Goal: Task Accomplishment & Management: Use online tool/utility

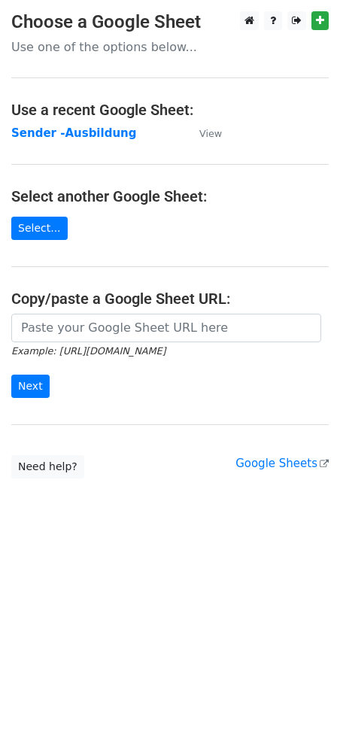
click at [83, 121] on main "Choose a Google Sheet Use one of the options below... Use a recent Google Sheet…" at bounding box center [170, 244] width 340 height 467
click at [83, 126] on strong "Sender -Ausbildung" at bounding box center [73, 133] width 125 height 14
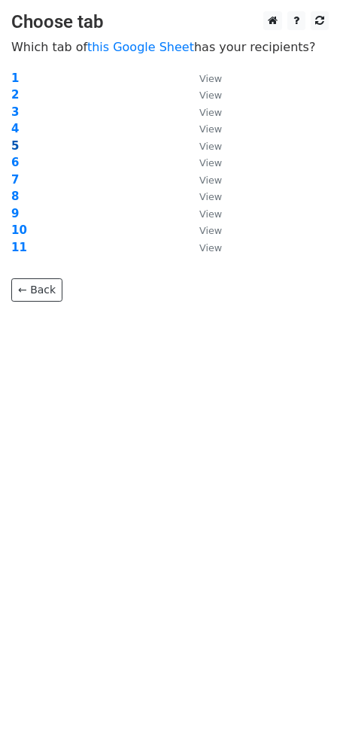
click at [16, 144] on strong "5" at bounding box center [15, 146] width 8 height 14
click at [13, 142] on strong "5" at bounding box center [15, 146] width 8 height 14
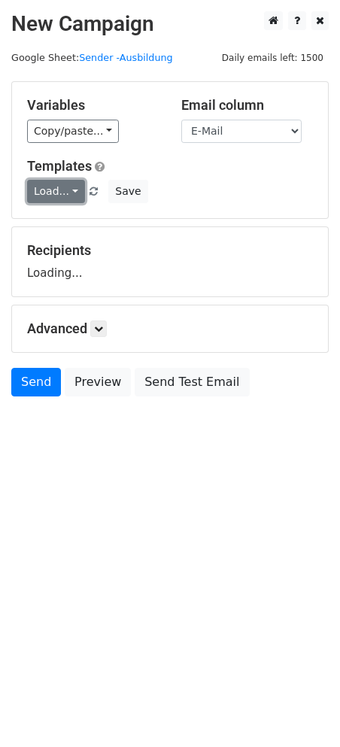
click at [68, 193] on link "Load..." at bounding box center [56, 191] width 58 height 23
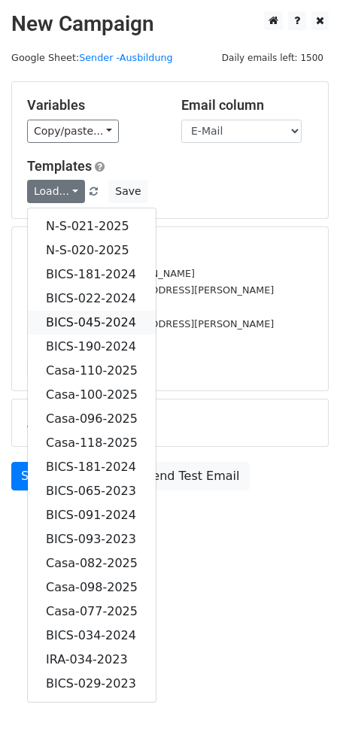
click at [101, 317] on link "BICS-045-2024" at bounding box center [92, 323] width 128 height 24
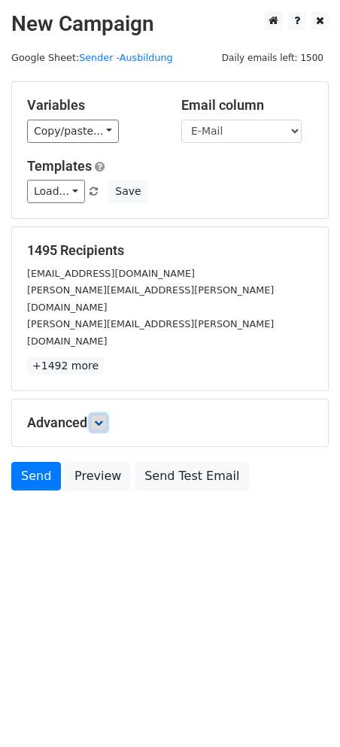
click at [103, 419] on icon at bounding box center [98, 423] width 9 height 9
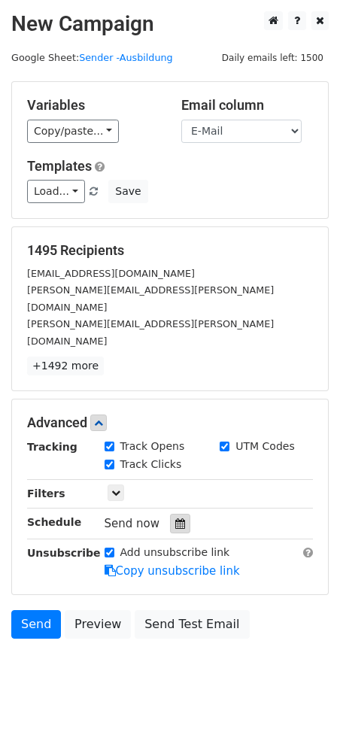
click at [175, 519] on icon at bounding box center [180, 524] width 10 height 11
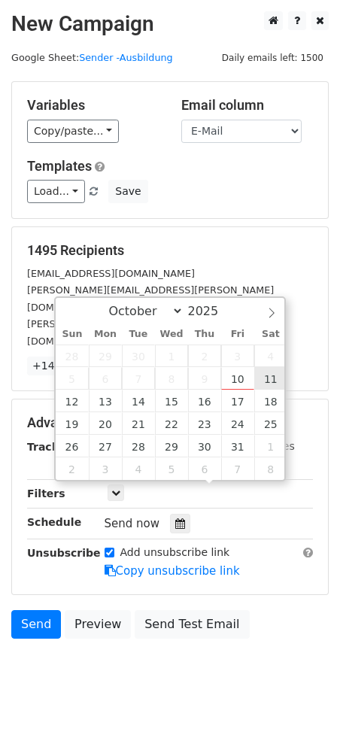
type input "2025-10-11 12:00"
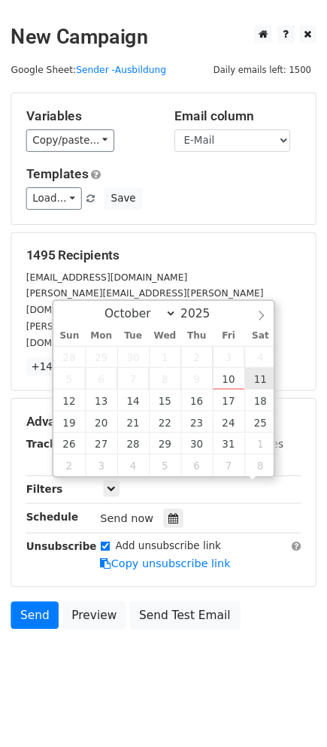
scroll to position [1, 0]
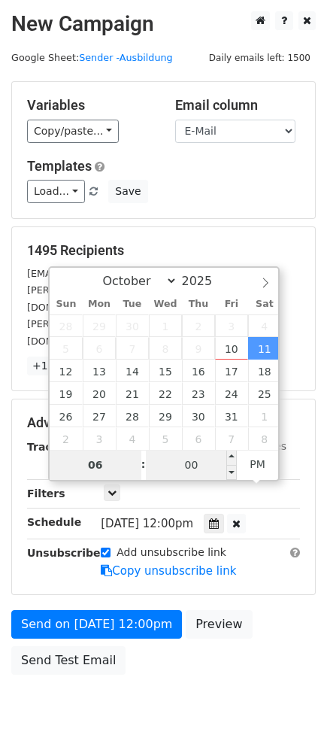
type input "06"
click at [190, 470] on input "00" at bounding box center [192, 465] width 92 height 30
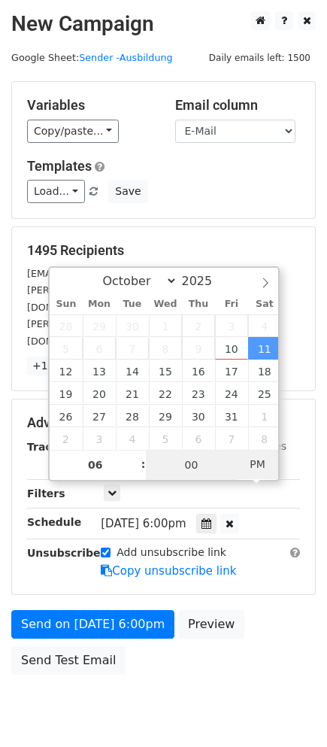
type input "2025-10-11 06:00"
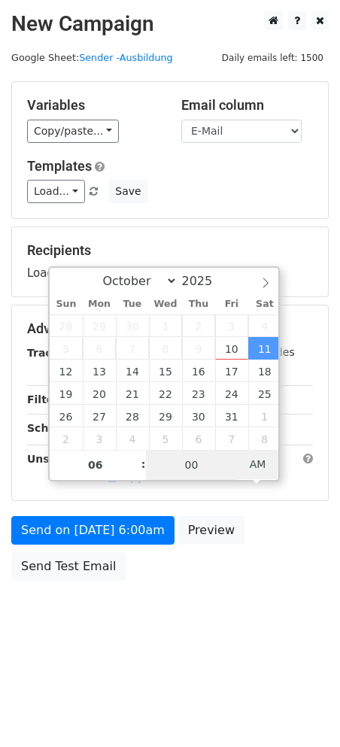
click at [260, 458] on span "AM" at bounding box center [257, 464] width 41 height 30
click at [219, 601] on body "New Campaign Daily emails left: 1500 Google Sheet: Sender -Ausbildung Variables…" at bounding box center [170, 330] width 340 height 638
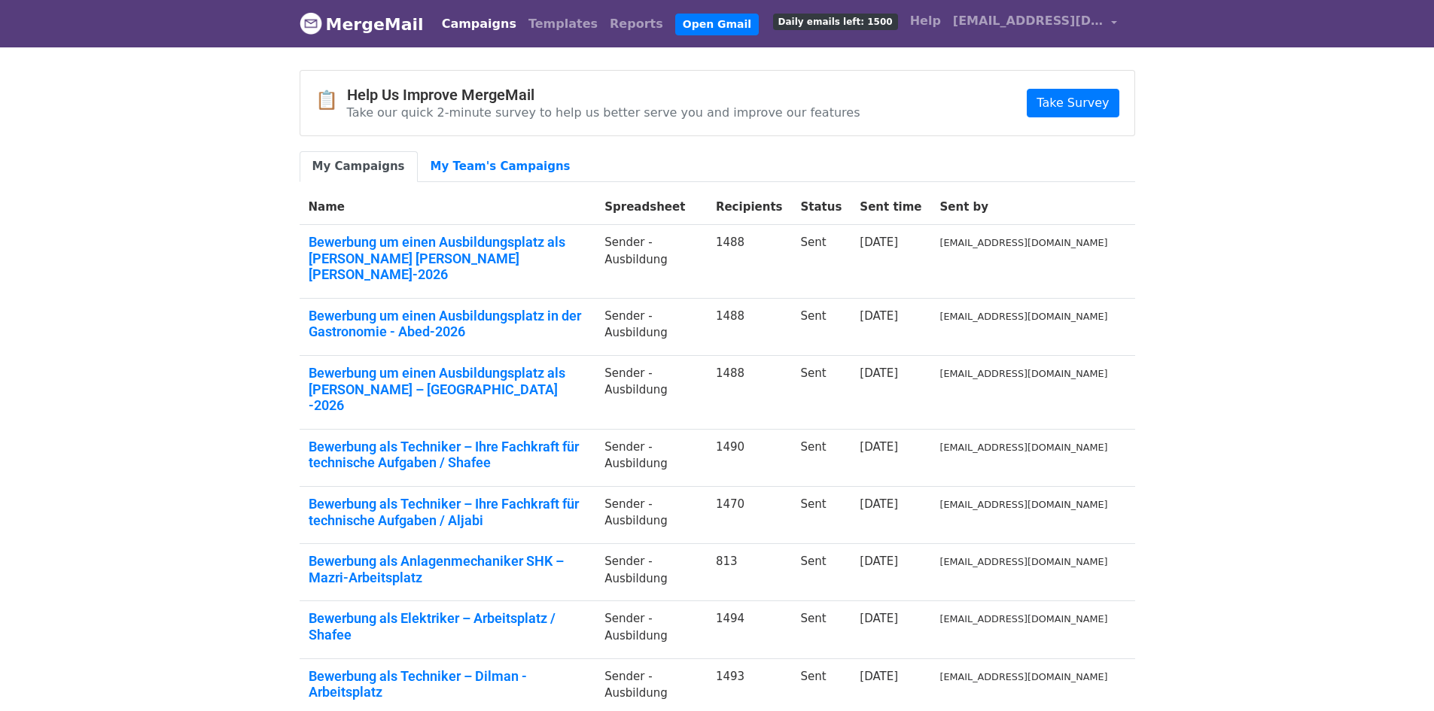
drag, startPoint x: 193, startPoint y: 169, endPoint x: 108, endPoint y: 23, distance: 169.0
click at [193, 168] on body "MergeMail Campaigns Templates Reports Open Gmail Daily emails left: 1500 Help b…" at bounding box center [717, 465] width 1434 height 930
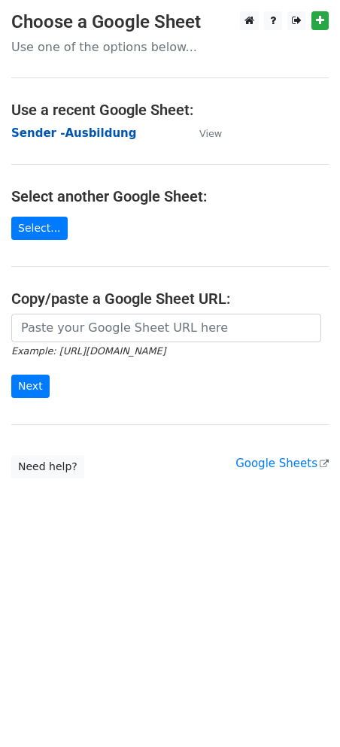
click at [76, 129] on strong "Sender -Ausbildung" at bounding box center [73, 133] width 125 height 14
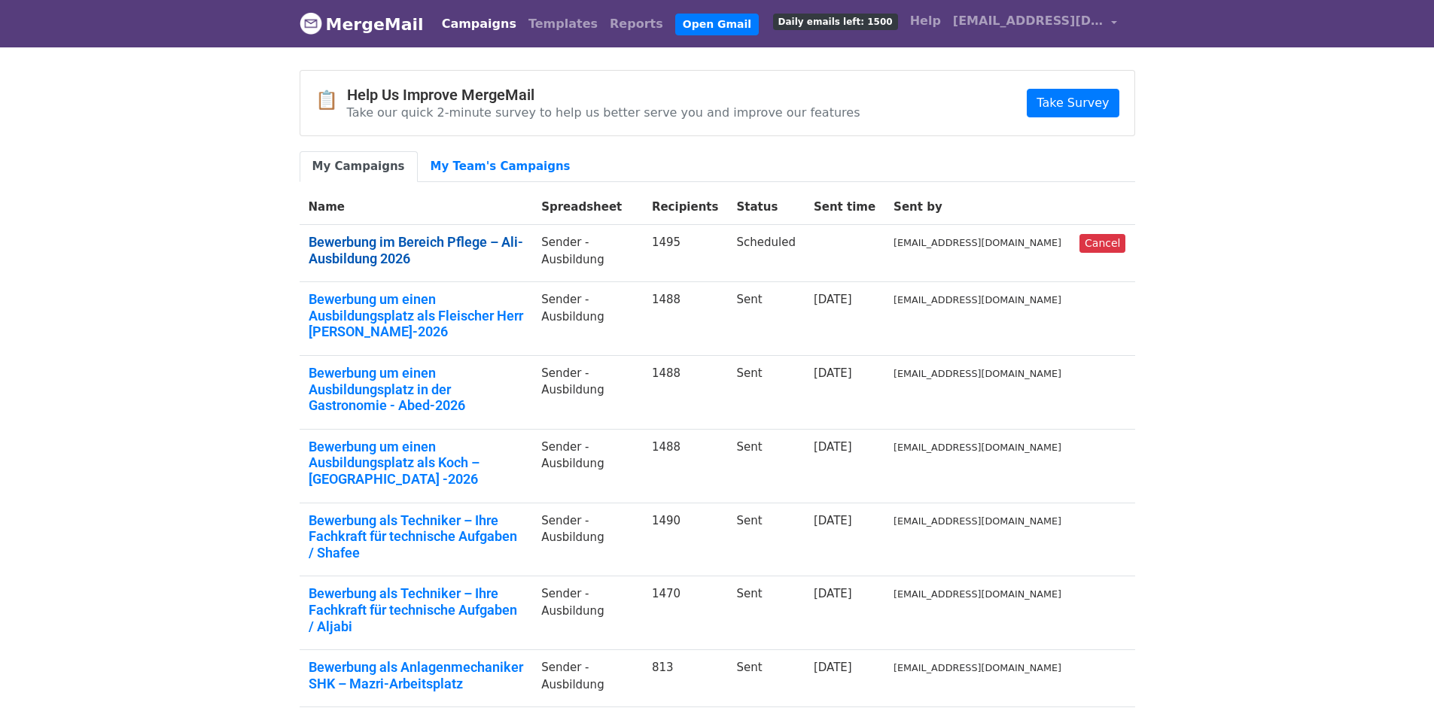
click at [419, 238] on link "Bewerbung im Bereich Pflege – Ali- Ausbildung 2026" at bounding box center [416, 250] width 215 height 32
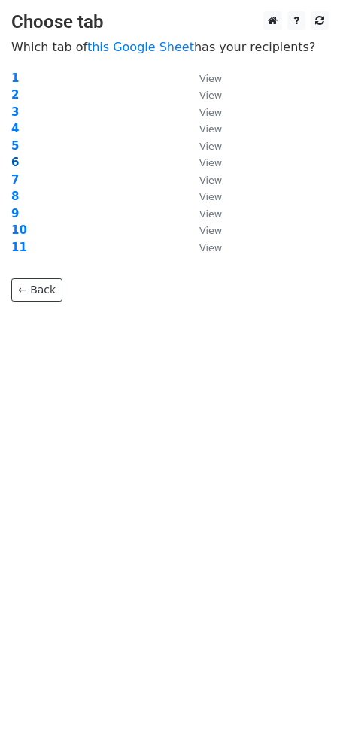
click at [17, 163] on strong "6" at bounding box center [15, 163] width 8 height 14
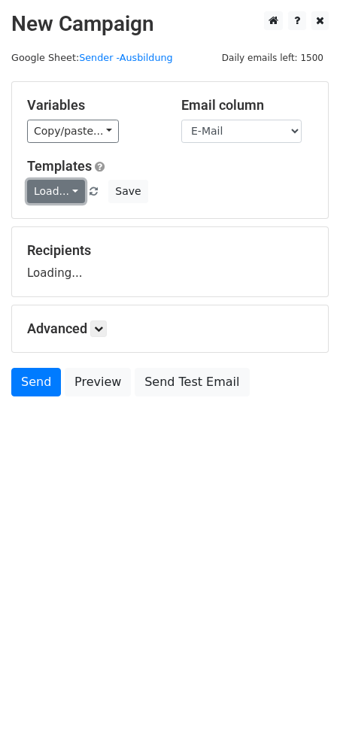
click at [73, 189] on link "Load..." at bounding box center [56, 191] width 58 height 23
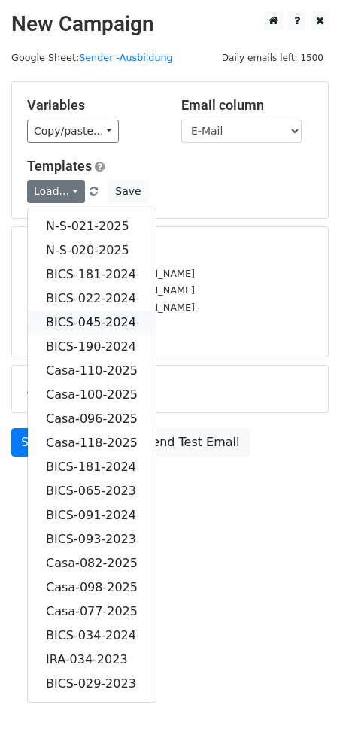
click at [87, 317] on link "BICS-045-2024" at bounding box center [92, 323] width 128 height 24
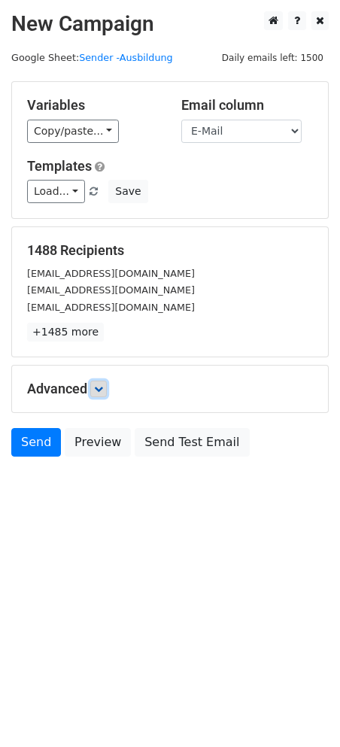
click at [99, 388] on icon at bounding box center [98, 389] width 9 height 9
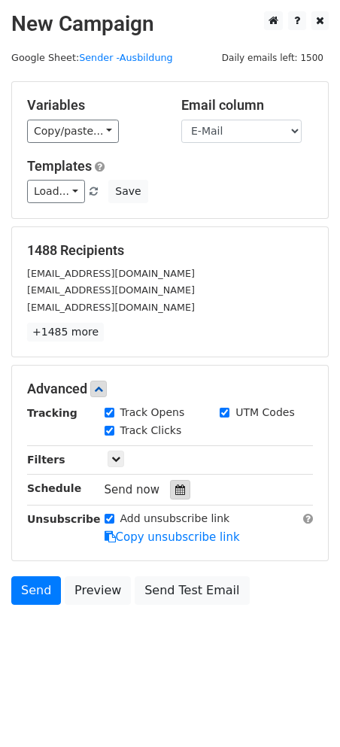
click at [170, 483] on div at bounding box center [180, 490] width 20 height 20
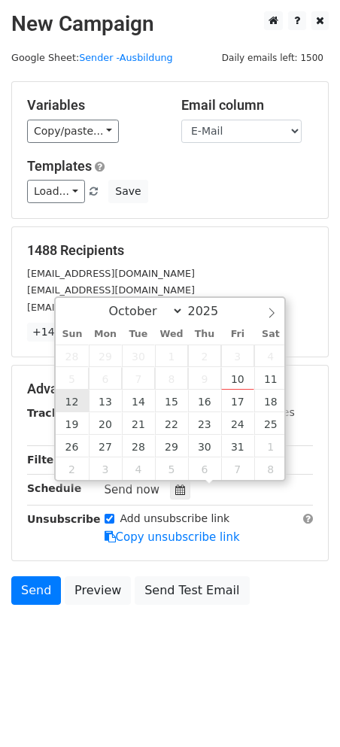
type input "2025-10-12 12:00"
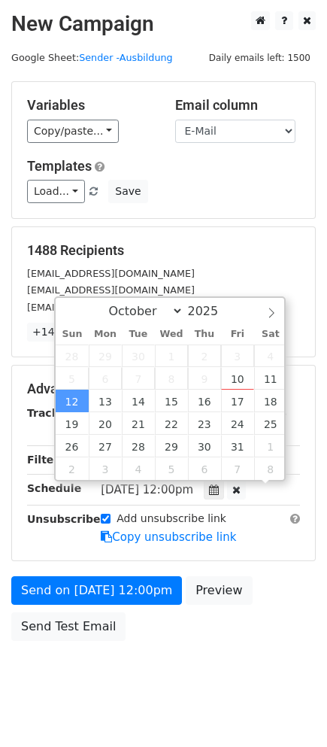
scroll to position [1, 0]
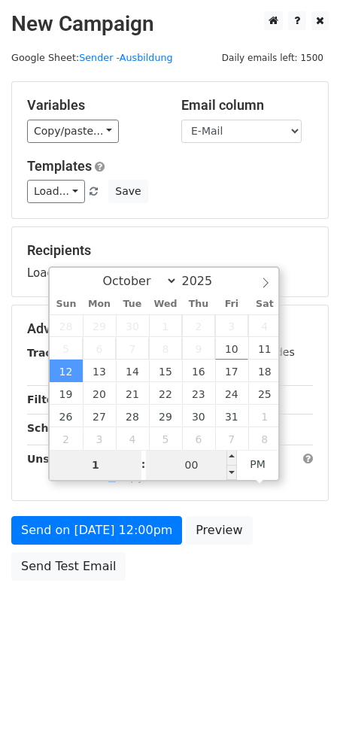
type input "11"
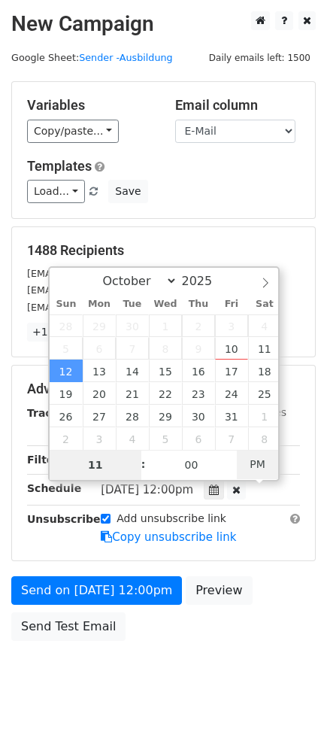
type input "2025-10-12 11:00"
click at [269, 464] on span "AM" at bounding box center [257, 464] width 41 height 30
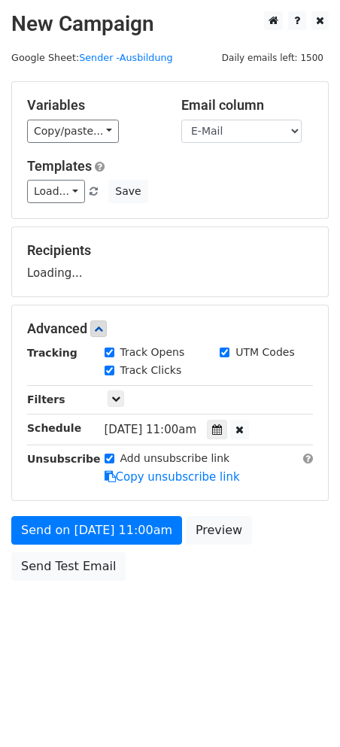
click at [123, 650] on html "New Campaign Daily emails left: 1500 Google Sheet: Sender -Ausbildung Variables…" at bounding box center [170, 373] width 340 height 747
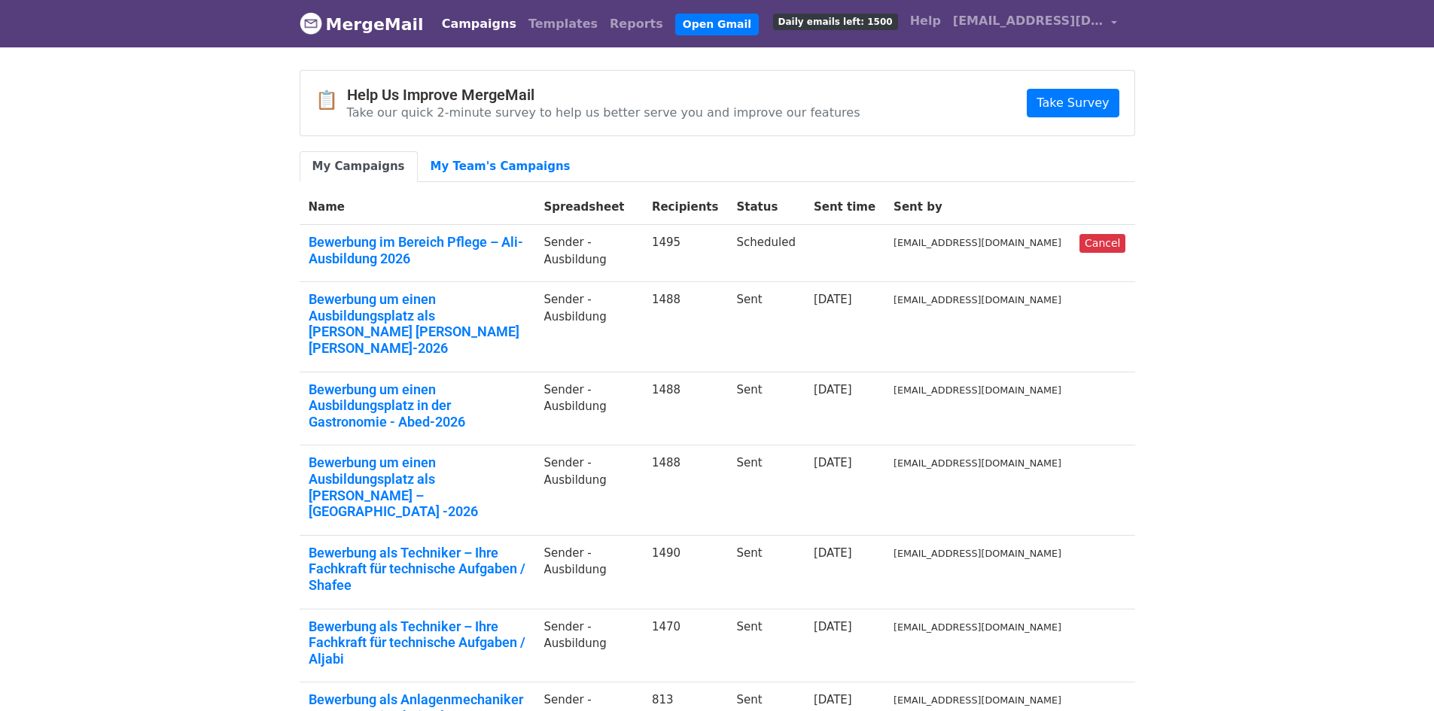
drag, startPoint x: 0, startPoint y: 0, endPoint x: 216, endPoint y: 272, distance: 347.1
click at [216, 272] on body "MergeMail Campaigns Templates Reports Open Gmail Daily emails left: 1500 Help […" at bounding box center [717, 513] width 1434 height 1027
drag, startPoint x: 86, startPoint y: 65, endPoint x: 81, endPoint y: 50, distance: 15.0
click at [84, 62] on body "MergeMail Campaigns Templates Reports Open Gmail Daily emails left: 1500 Help […" at bounding box center [717, 513] width 1434 height 1027
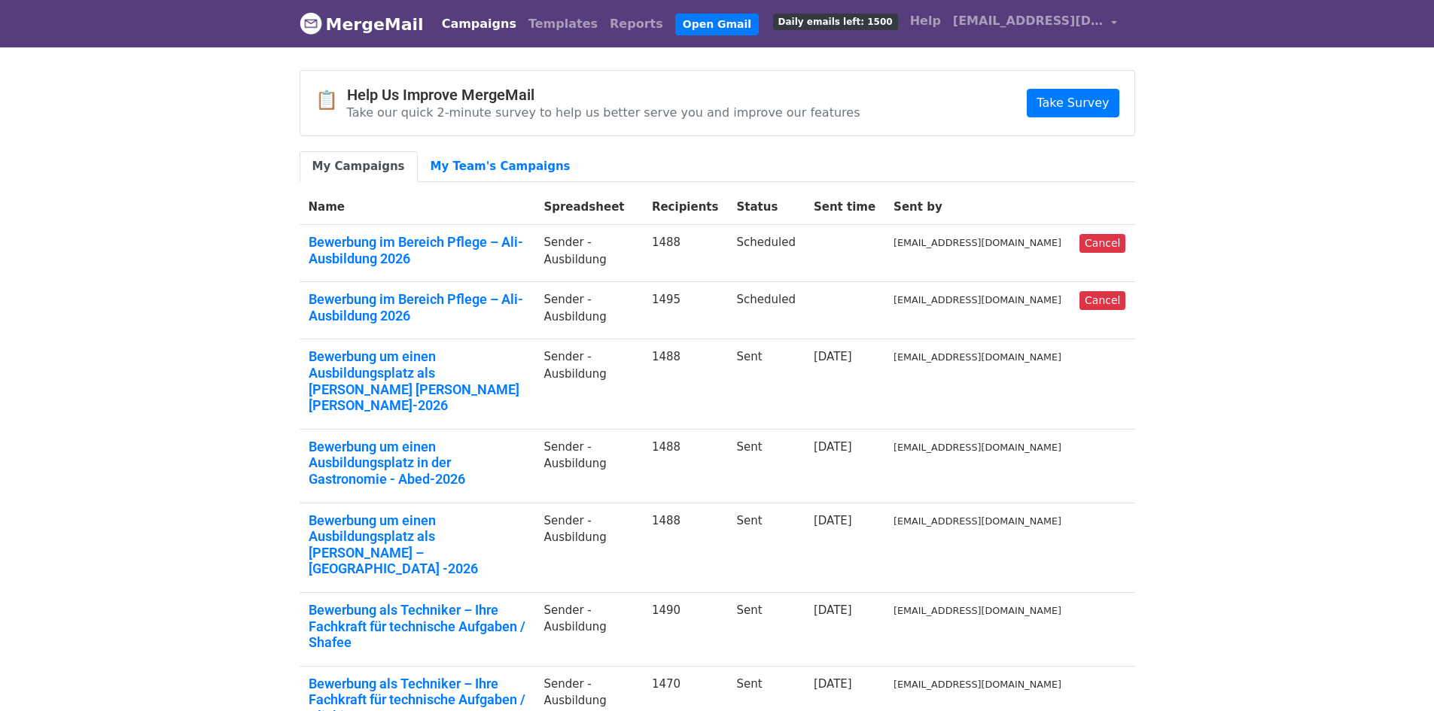
click at [125, 238] on body "MergeMail Campaigns Templates Reports Open Gmail Daily emails left: 1500 Help […" at bounding box center [717, 506] width 1434 height 1012
click at [389, 262] on link "Bewerbung im Bereich Pflege – Ali- Ausbildung 2026" at bounding box center [418, 250] width 218 height 32
drag, startPoint x: 1120, startPoint y: 15, endPoint x: 1059, endPoint y: 59, distance: 75.4
click at [1119, 15] on link "[EMAIL_ADDRESS][DOMAIN_NAME]" at bounding box center [1035, 23] width 176 height 35
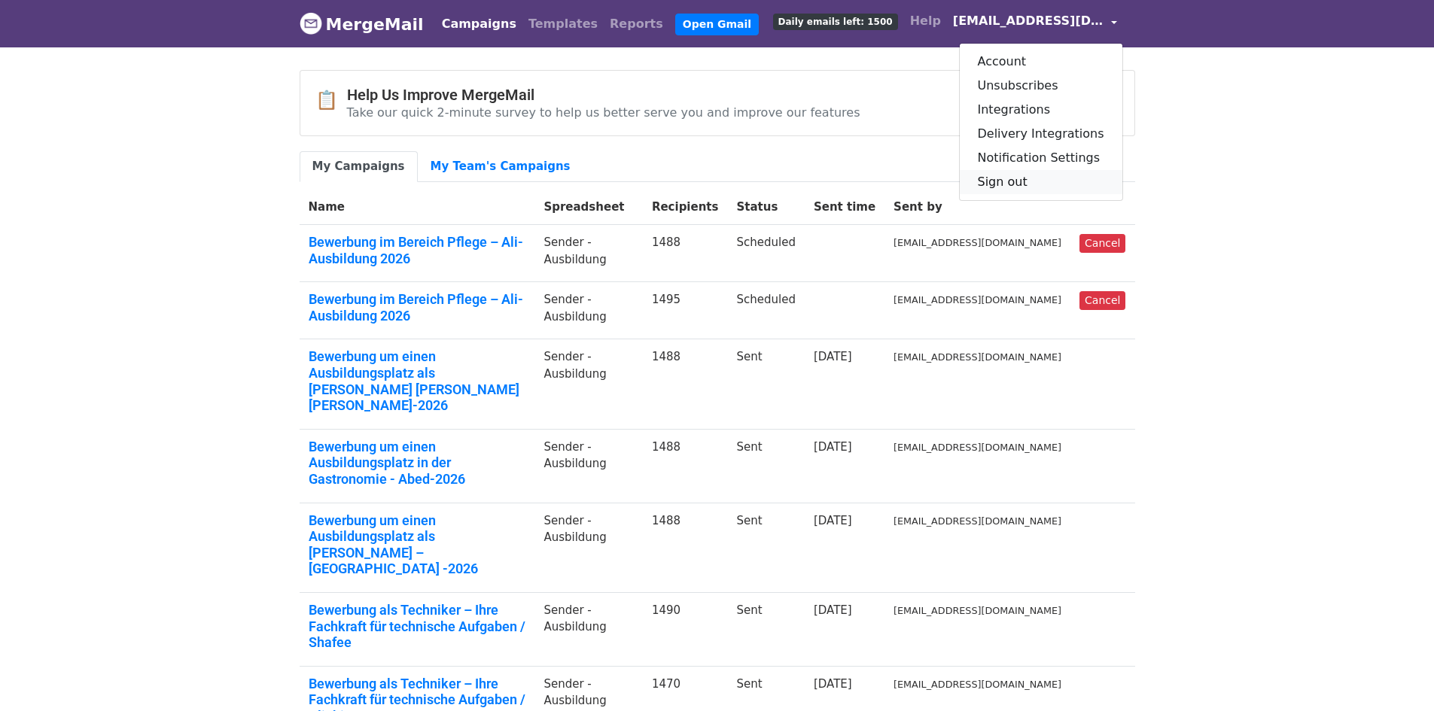
click at [1027, 183] on link "Sign out" at bounding box center [1041, 182] width 163 height 24
